Goal: Information Seeking & Learning: Check status

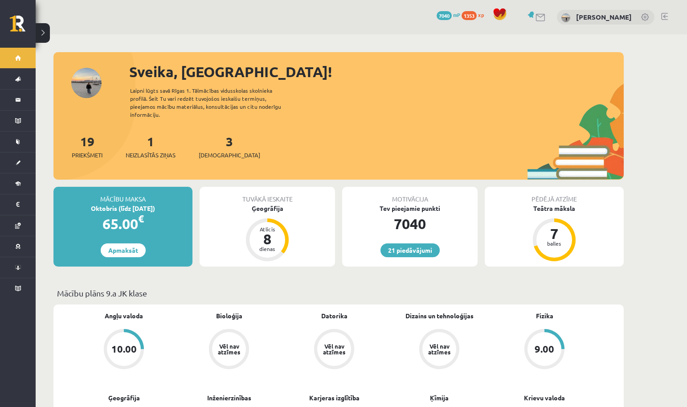
click at [150, 142] on div "1 Neizlasītās ziņas" at bounding box center [151, 146] width 50 height 28
click at [154, 151] on span "Neizlasītās ziņas" at bounding box center [151, 155] width 50 height 9
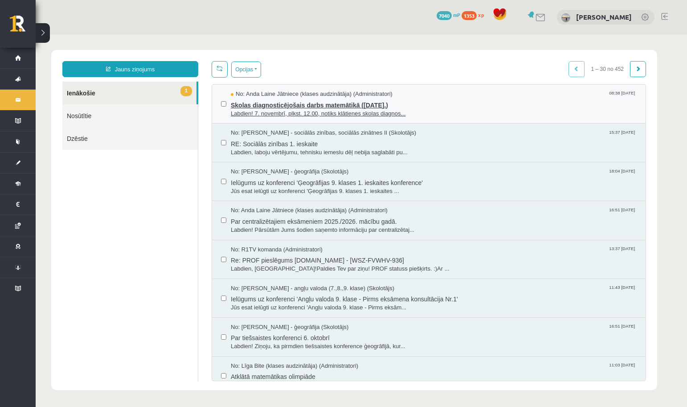
click at [329, 109] on span "Skolas diagnosticējošais darbs matemātikā ([DATE].)" at bounding box center [434, 103] width 406 height 11
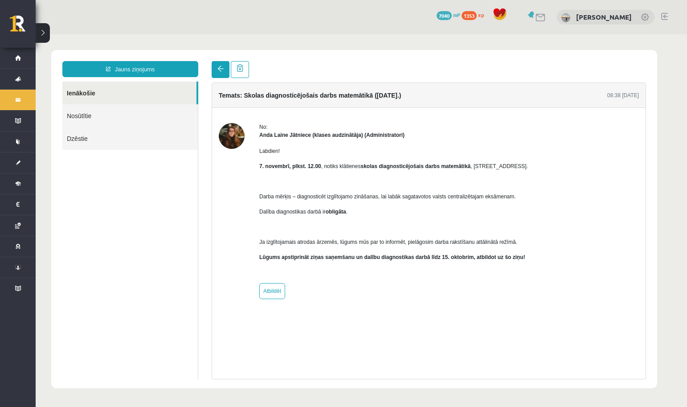
click at [217, 64] on link at bounding box center [221, 69] width 18 height 17
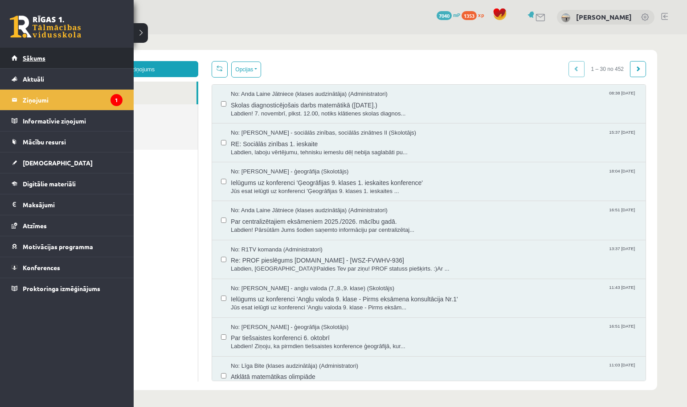
click at [35, 57] on span "Sākums" at bounding box center [34, 58] width 23 height 8
